Goal: Navigation & Orientation: Find specific page/section

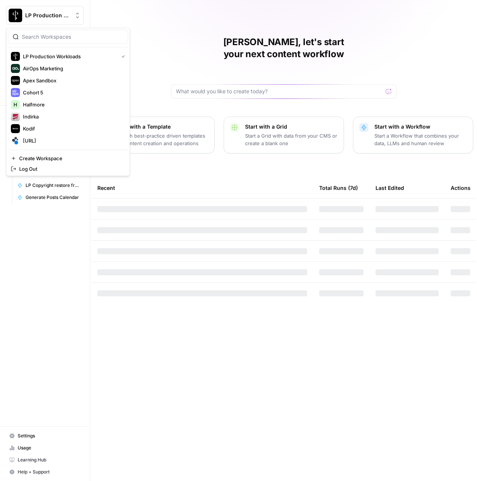
click at [73, 15] on div "LP Production Workloads" at bounding box center [53, 16] width 56 height 8
click at [26, 141] on span "[URL]" at bounding box center [72, 141] width 99 height 8
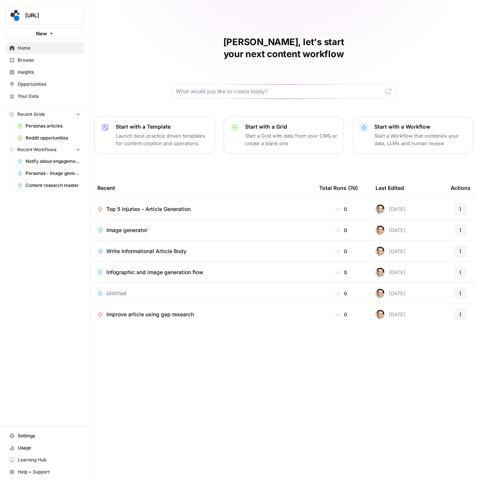
click at [19, 65] on link "Browse" at bounding box center [45, 60] width 78 height 12
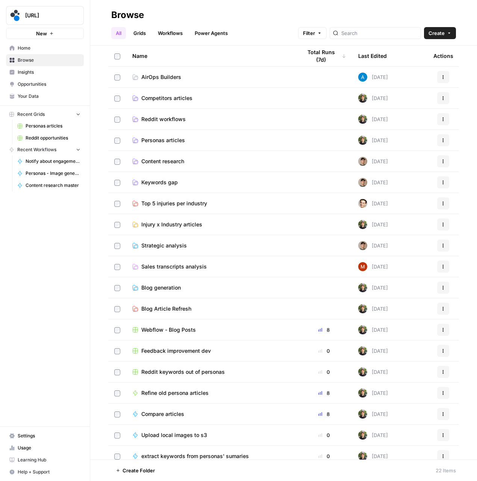
click at [167, 78] on span "AirOps Builders" at bounding box center [161, 77] width 40 height 8
